Goal: Book appointment/travel/reservation

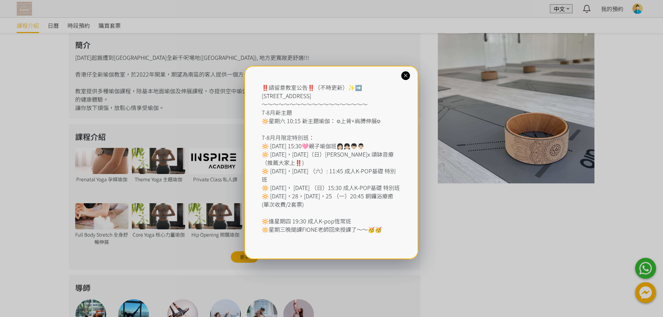
scroll to position [311, 0]
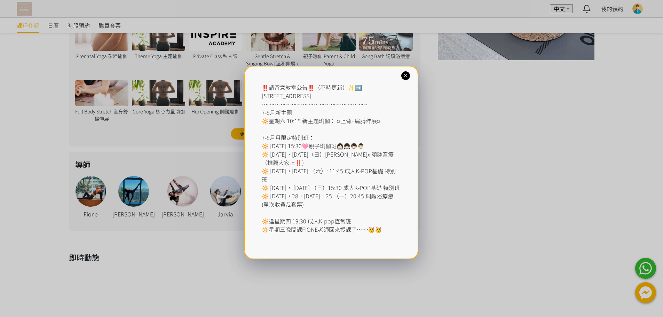
click at [405, 77] on icon at bounding box center [405, 75] width 7 height 7
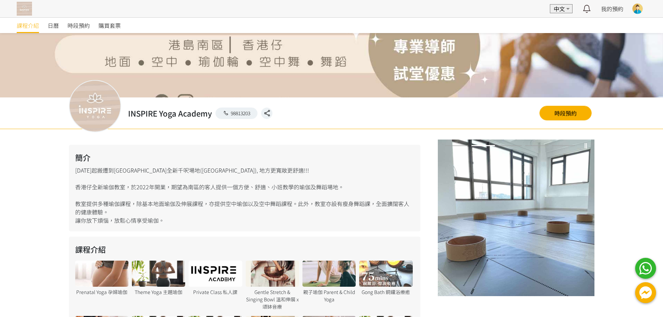
scroll to position [0, 0]
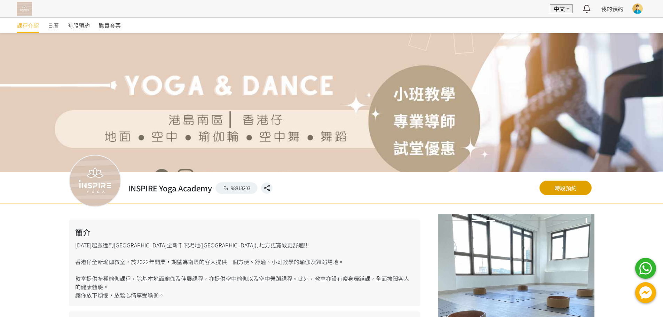
click at [584, 189] on link "時段預約" at bounding box center [566, 188] width 52 height 15
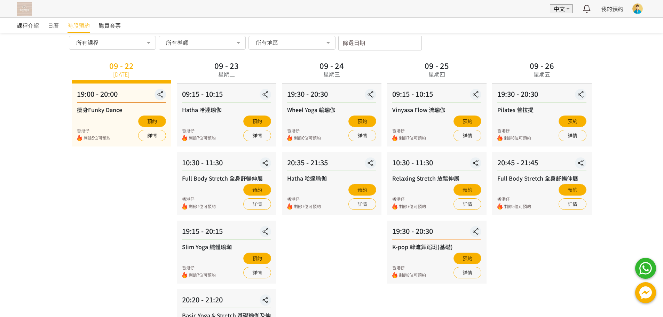
scroll to position [3, 0]
